Goal: Information Seeking & Learning: Learn about a topic

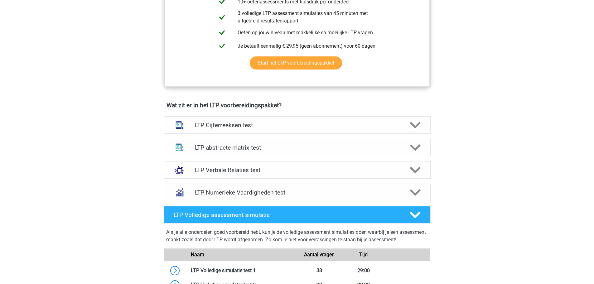
scroll to position [312, 0]
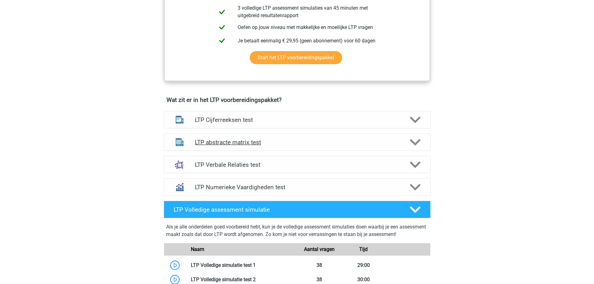
click at [328, 142] on h4 "LTP abstracte matrix test" at bounding box center [297, 142] width 204 height 7
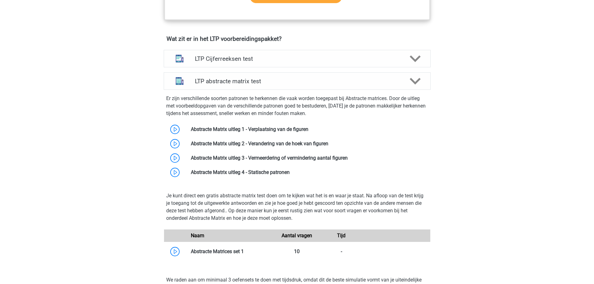
scroll to position [374, 0]
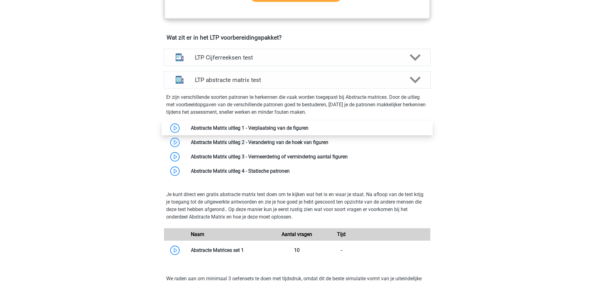
click at [309, 131] on link at bounding box center [309, 128] width 0 height 6
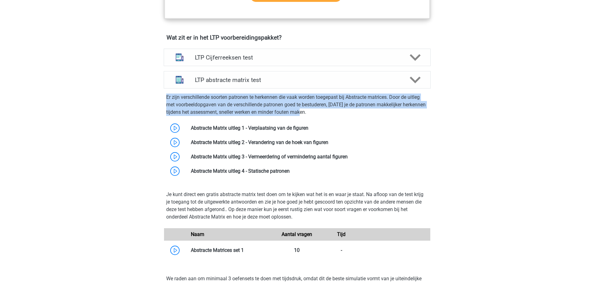
drag, startPoint x: 303, startPoint y: 109, endPoint x: 94, endPoint y: 96, distance: 208.8
click at [94, 96] on div "Registreer Nederlands" at bounding box center [297, 279] width 594 height 1306
copy p "Er zijn verschillende soorten patronen te herkennen die vaak worden toegepast b…"
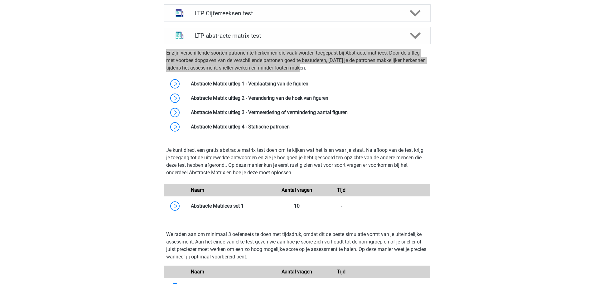
scroll to position [406, 0]
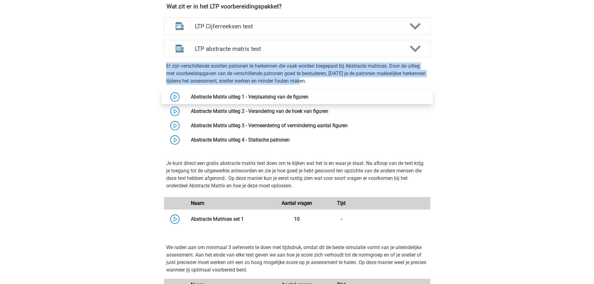
click at [309, 100] on link at bounding box center [309, 97] width 0 height 6
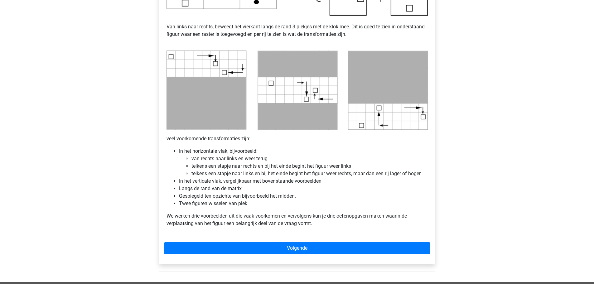
scroll to position [281, 0]
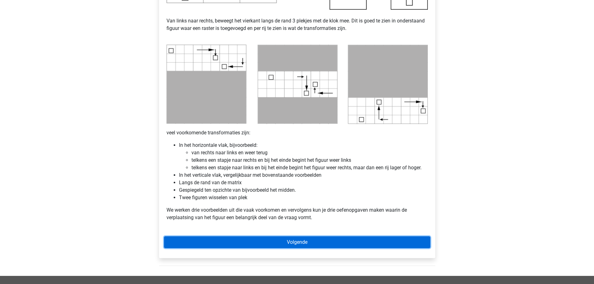
click at [248, 243] on link "Volgende" at bounding box center [297, 243] width 266 height 12
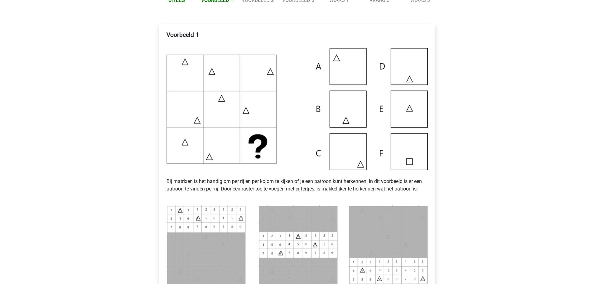
scroll to position [187, 0]
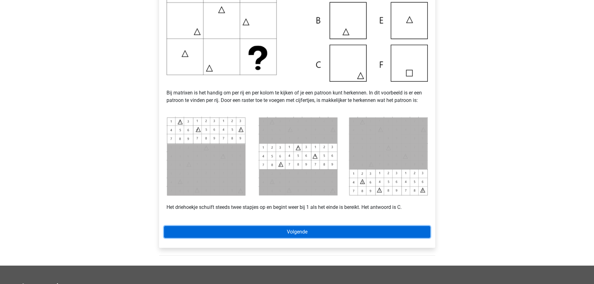
click at [404, 234] on link "Volgende" at bounding box center [297, 232] width 266 height 12
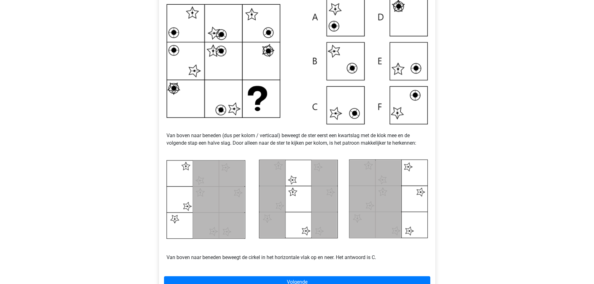
scroll to position [187, 0]
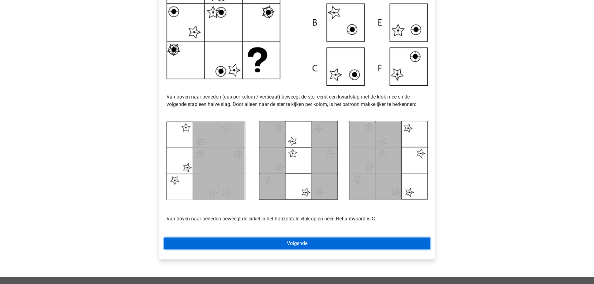
click at [353, 241] on link "Volgende" at bounding box center [297, 244] width 266 height 12
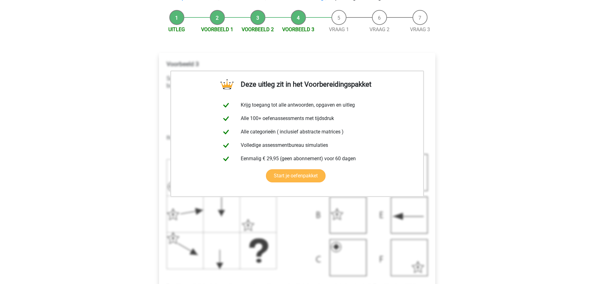
scroll to position [125, 0]
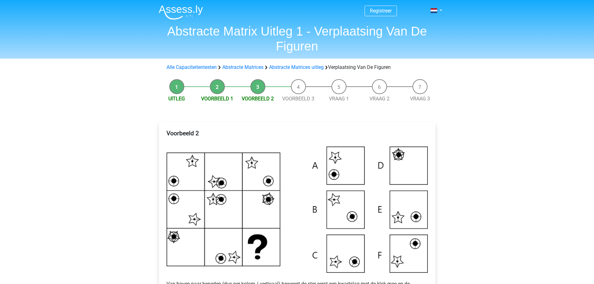
scroll to position [187, 0]
